Goal: Task Accomplishment & Management: Manage account settings

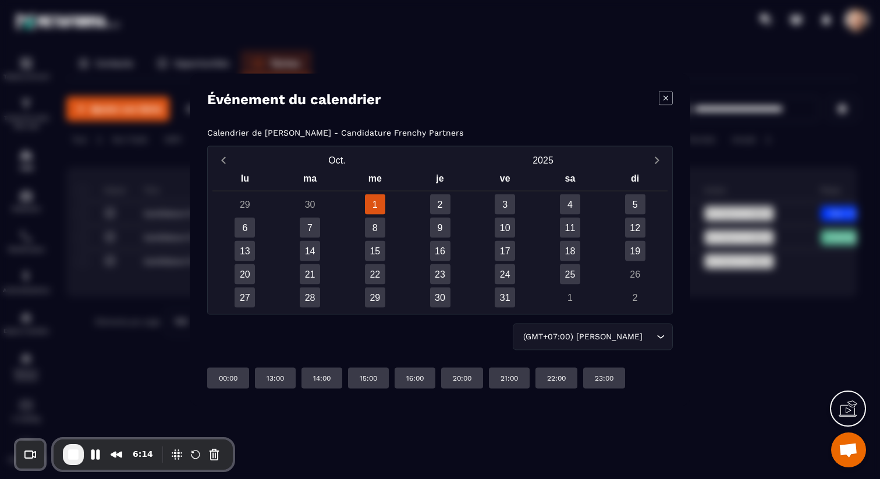
click at [627, 129] on div "Calendrier de [PERSON_NAME] - Candidature Frenchy Partners" at bounding box center [440, 131] width 466 height 9
click at [665, 94] on icon "Modal window" at bounding box center [666, 98] width 14 height 14
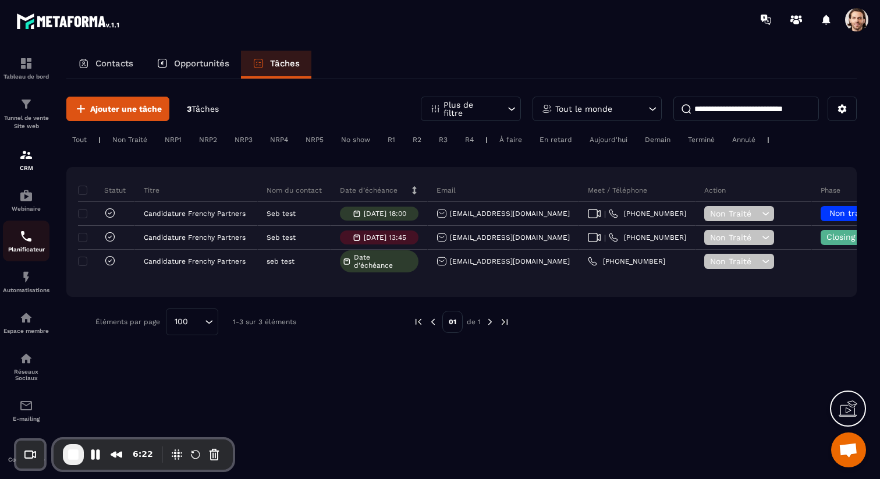
click at [22, 239] on img at bounding box center [26, 236] width 14 height 14
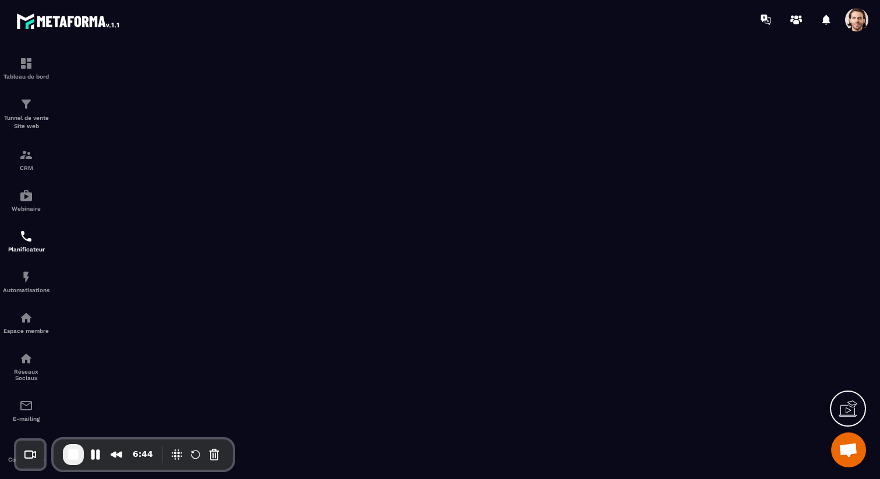
click at [854, 25] on span at bounding box center [856, 19] width 23 height 23
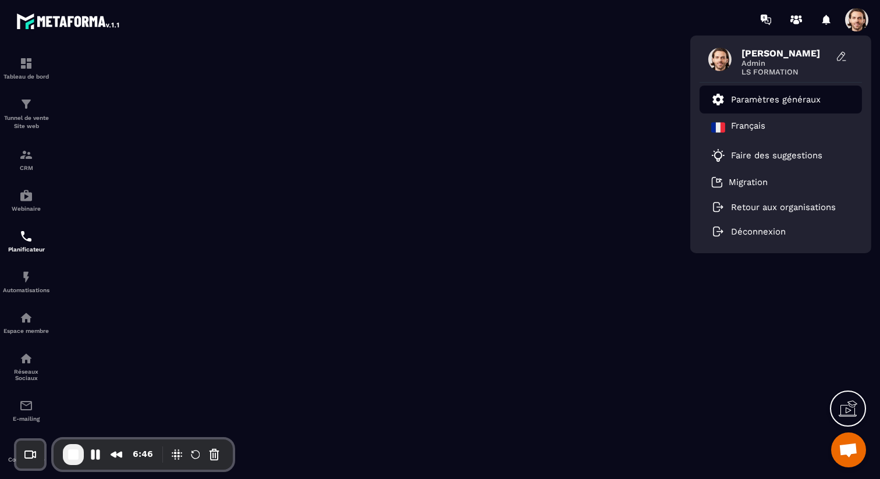
click at [804, 101] on p "Paramètres généraux" at bounding box center [776, 99] width 90 height 10
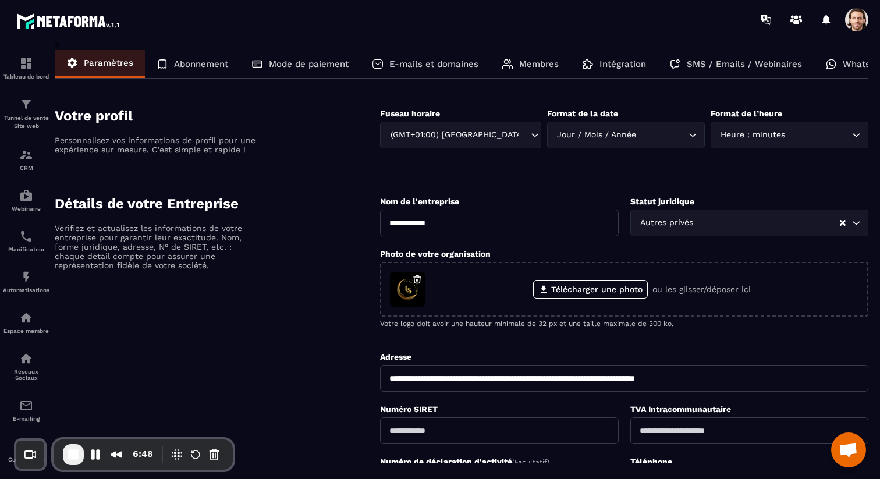
click at [754, 69] on div "SMS / Emails / Webinaires" at bounding box center [736, 64] width 156 height 28
